Goal: Information Seeking & Learning: Check status

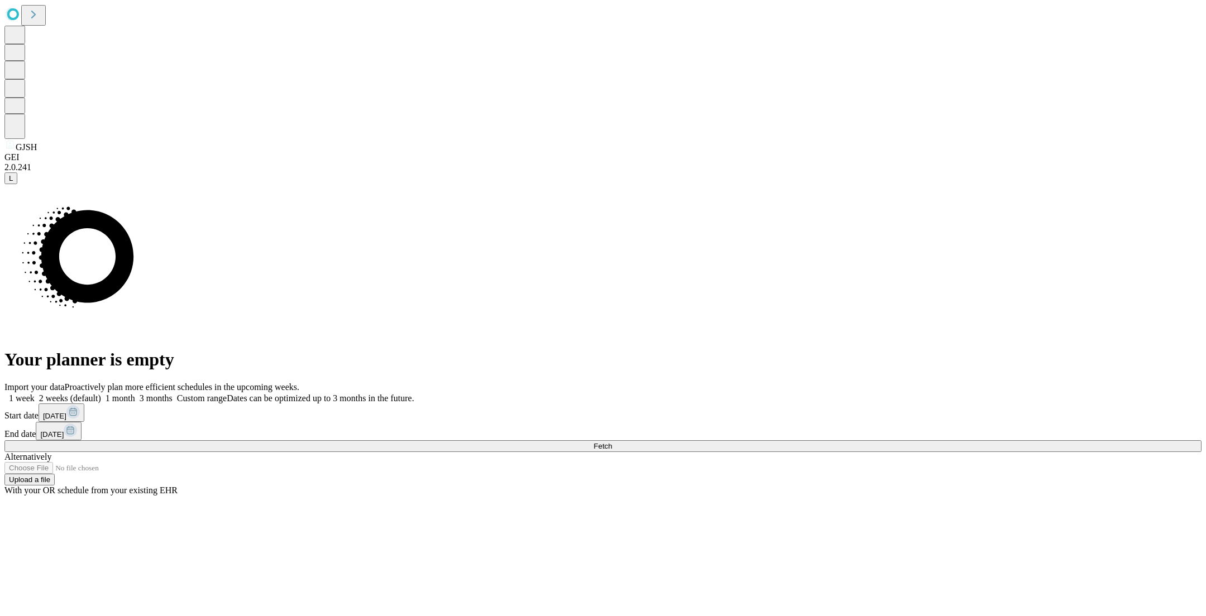
click at [41, 18] on icon at bounding box center [34, 15] width 16 height 16
click at [40, 14] on icon at bounding box center [34, 15] width 16 height 16
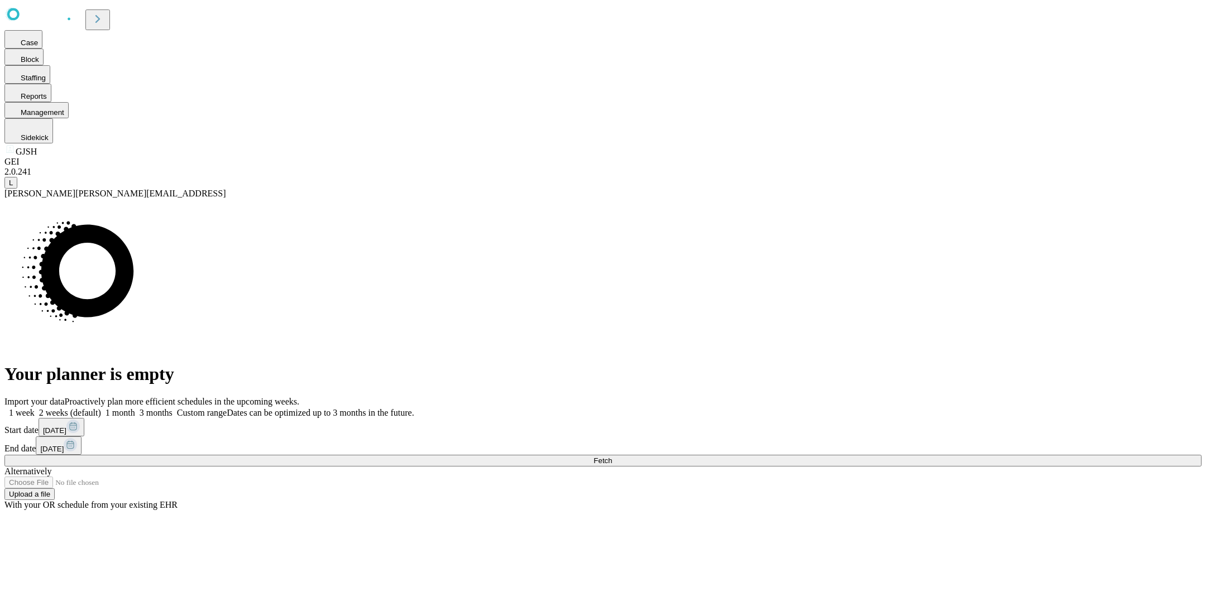
click at [390, 199] on div "Your planner is empty" at bounding box center [602, 292] width 1197 height 186
click at [106, 17] on icon at bounding box center [98, 19] width 16 height 16
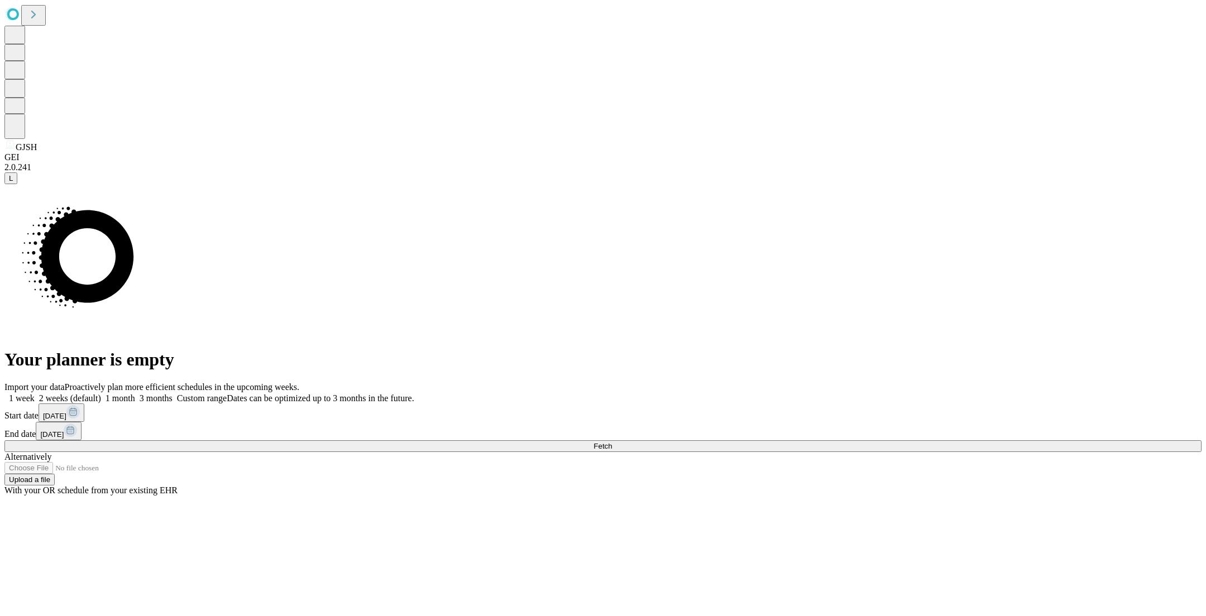
click at [323, 184] on div "Your planner is empty" at bounding box center [602, 277] width 1197 height 186
